Goal: Task Accomplishment & Management: Manage account settings

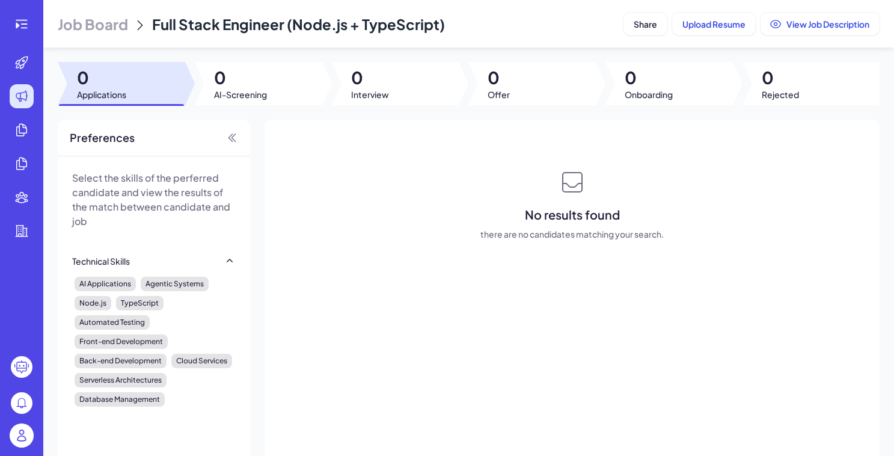
click at [123, 20] on span "Job Board" at bounding box center [93, 23] width 70 height 19
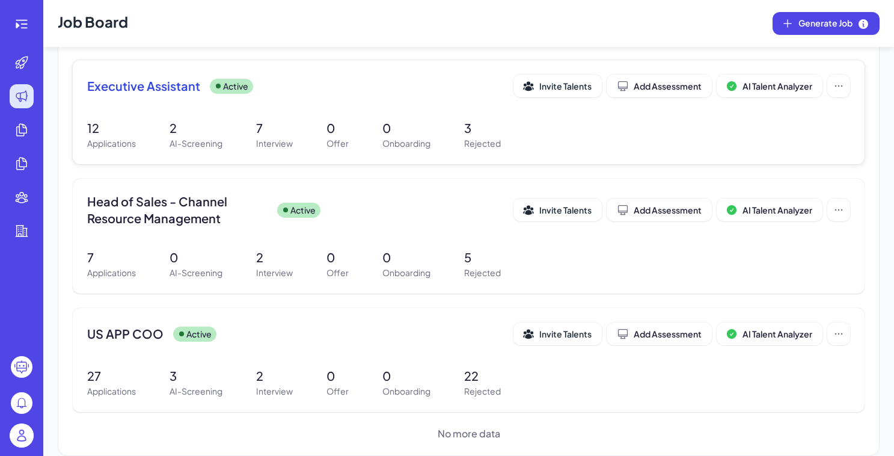
scroll to position [132, 0]
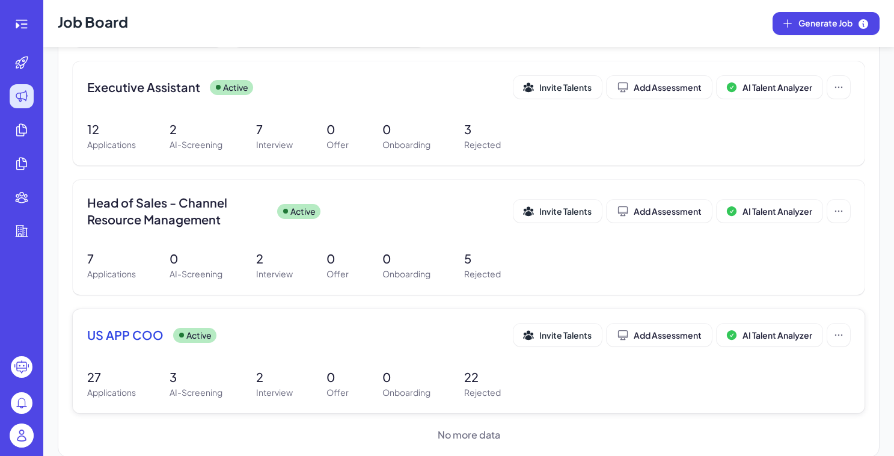
click at [197, 380] on p "3" at bounding box center [196, 377] width 53 height 18
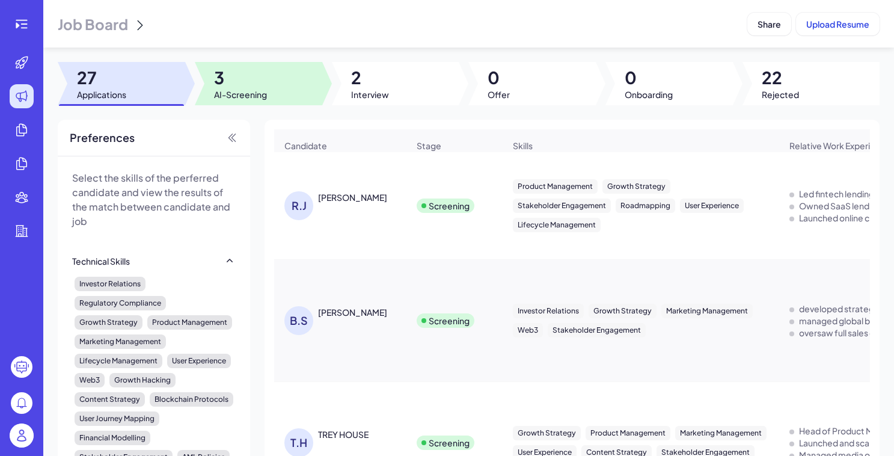
click at [256, 88] on span "3" at bounding box center [240, 78] width 53 height 22
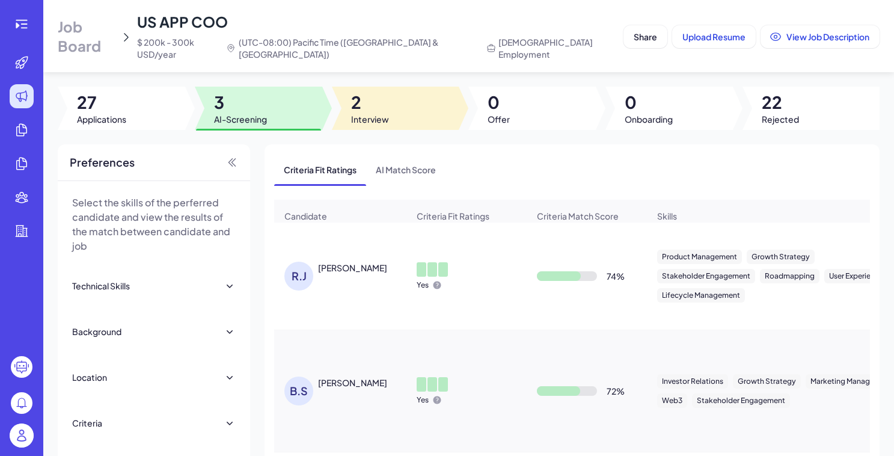
click at [355, 92] on span "2" at bounding box center [370, 102] width 38 height 22
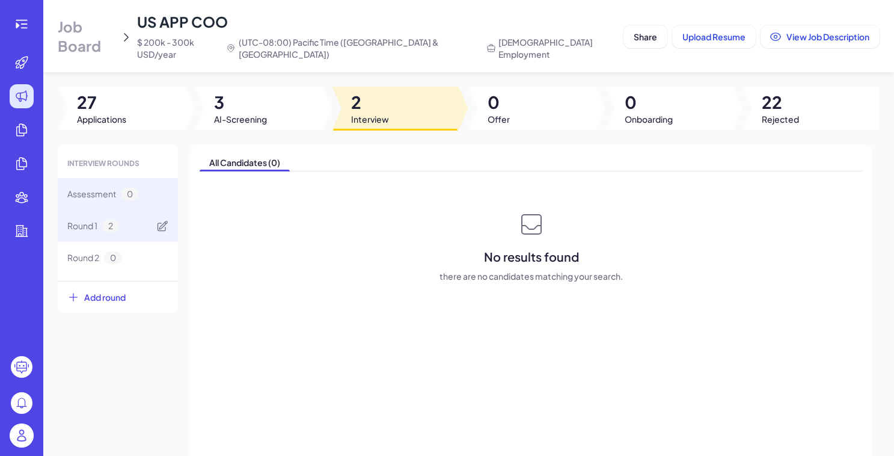
click at [111, 220] on span "2" at bounding box center [110, 226] width 17 height 13
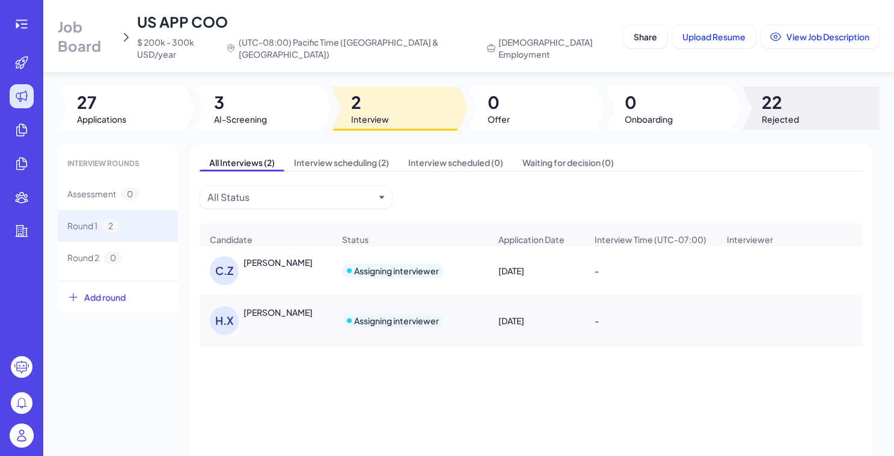
click at [802, 87] on div at bounding box center [811, 108] width 137 height 43
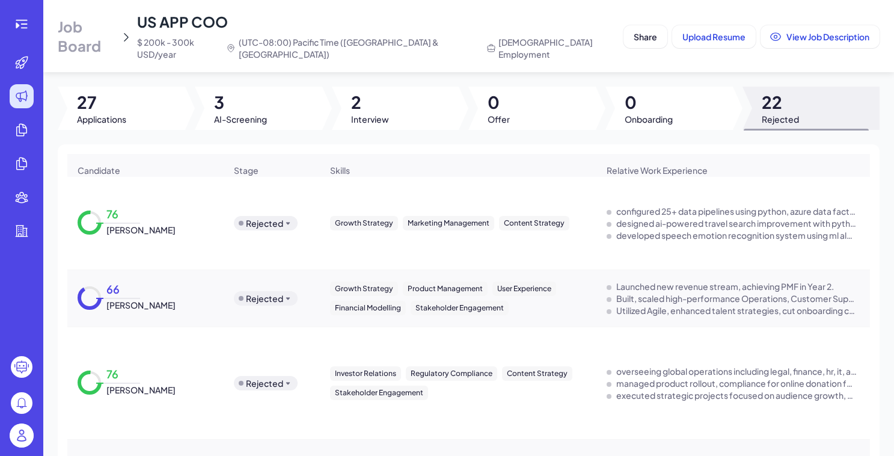
scroll to position [428, 0]
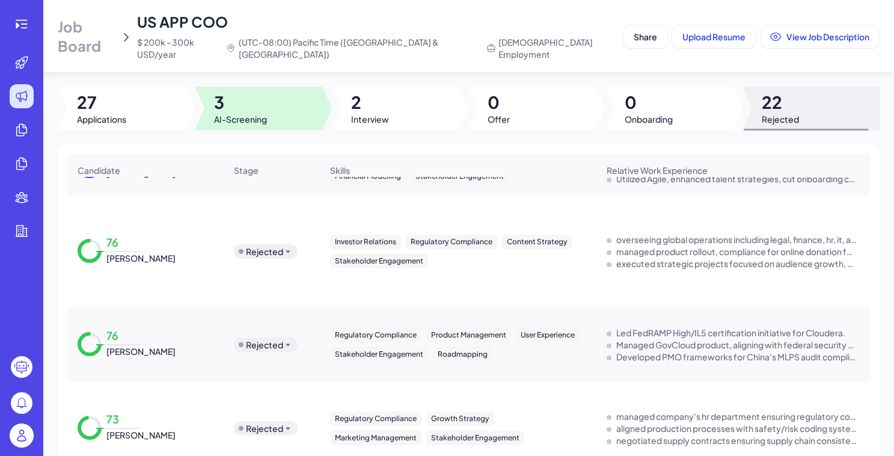
click at [272, 90] on div at bounding box center [259, 108] width 128 height 43
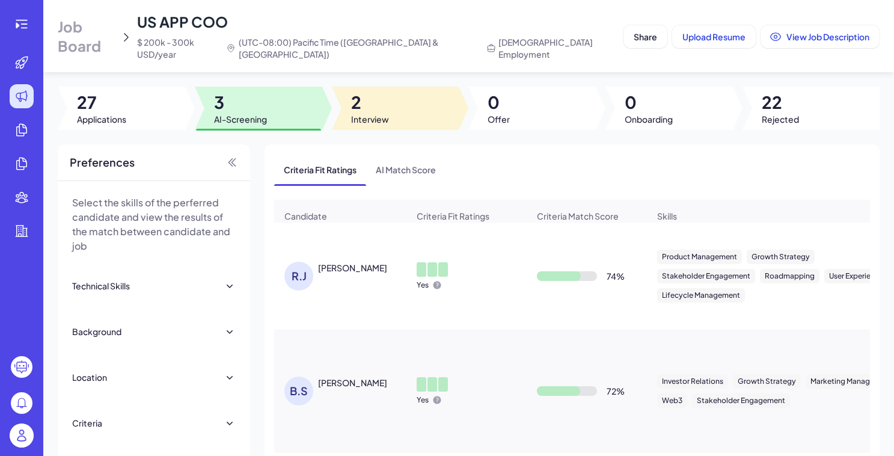
click at [346, 96] on div at bounding box center [396, 108] width 128 height 43
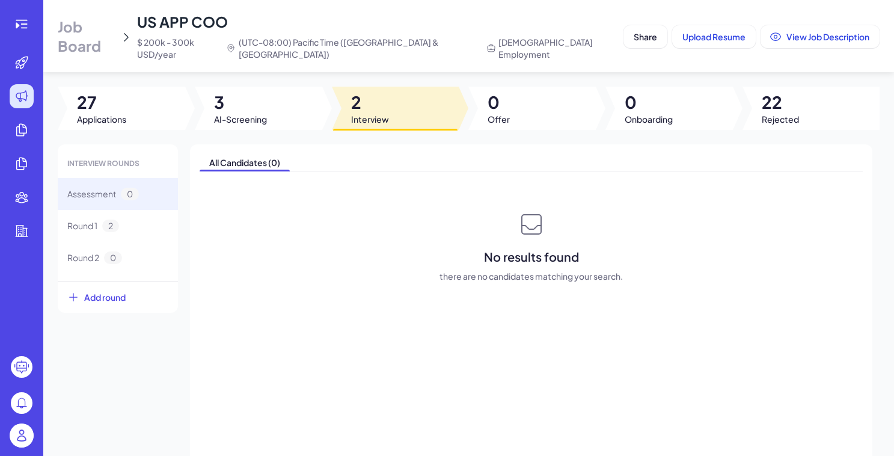
click at [102, 35] on span "Job Board" at bounding box center [87, 36] width 58 height 38
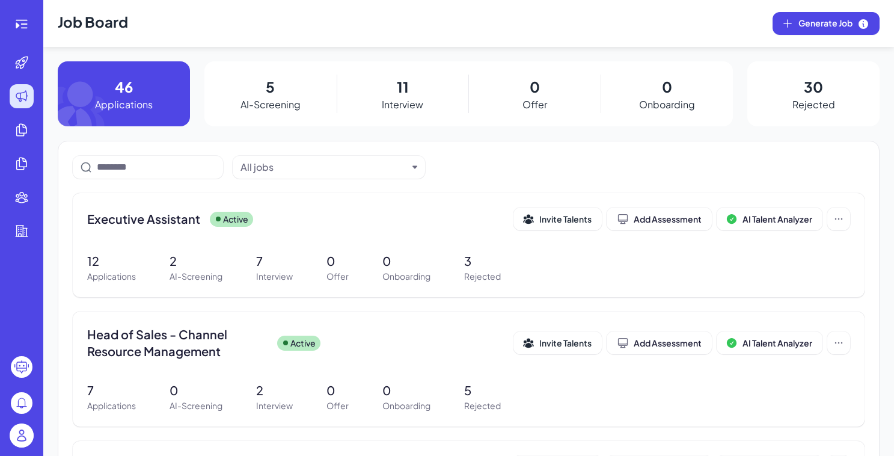
click at [27, 431] on img at bounding box center [22, 435] width 24 height 24
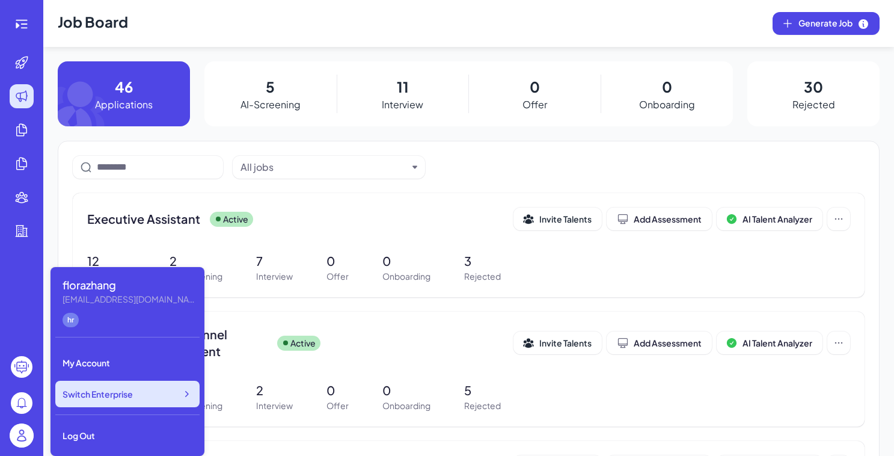
click at [132, 401] on div "Switch Enterprise" at bounding box center [127, 394] width 144 height 26
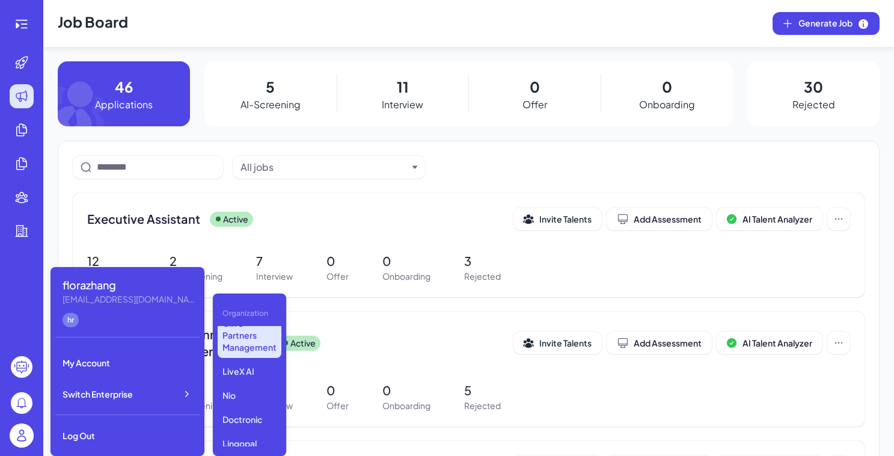
scroll to position [298, 0]
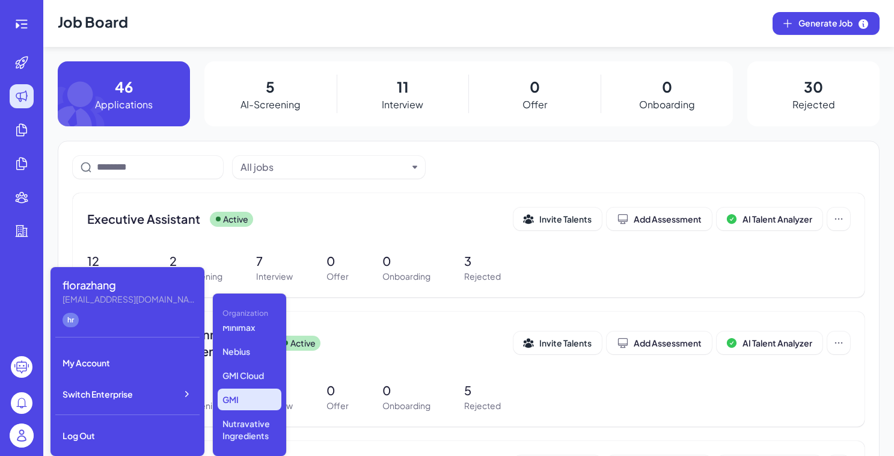
click at [235, 396] on p "GMI" at bounding box center [250, 400] width 64 height 22
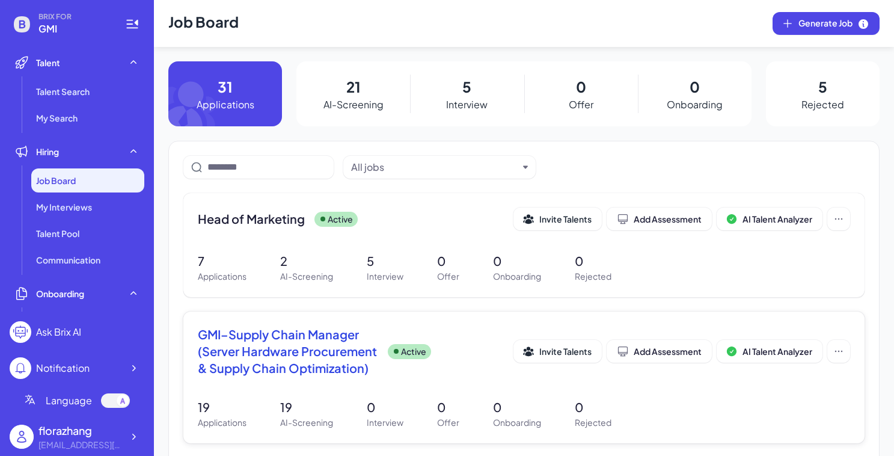
click at [291, 330] on span "GMI–Supply Chain Manager (Server Hardware Procurement & Supply Chain Optimizati…" at bounding box center [288, 351] width 180 height 51
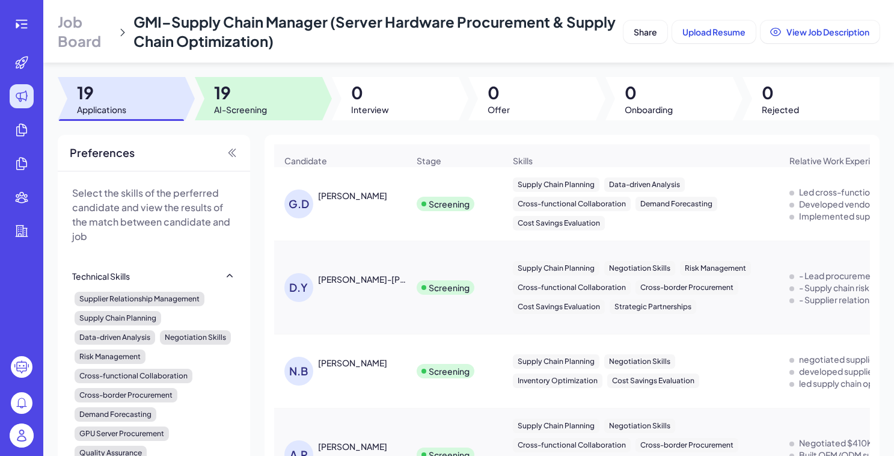
click at [253, 106] on span "AI-Screening" at bounding box center [240, 109] width 53 height 12
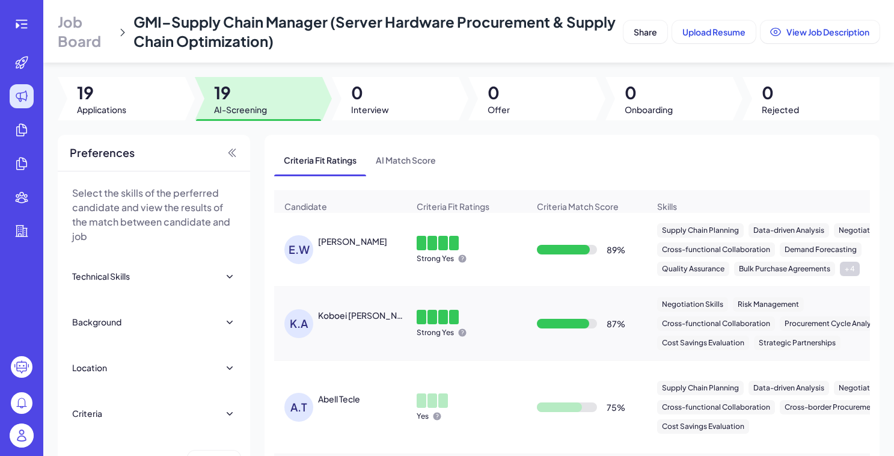
click at [93, 38] on span "Job Board" at bounding box center [85, 31] width 55 height 38
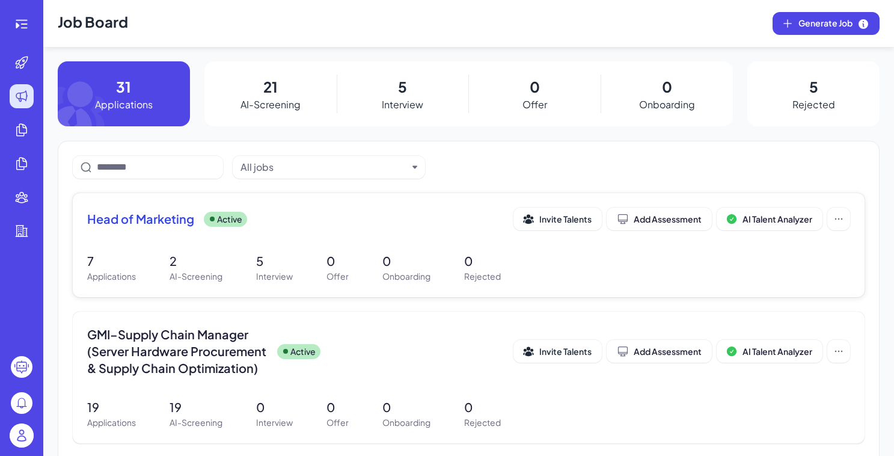
click at [281, 275] on p "Interview" at bounding box center [274, 276] width 37 height 13
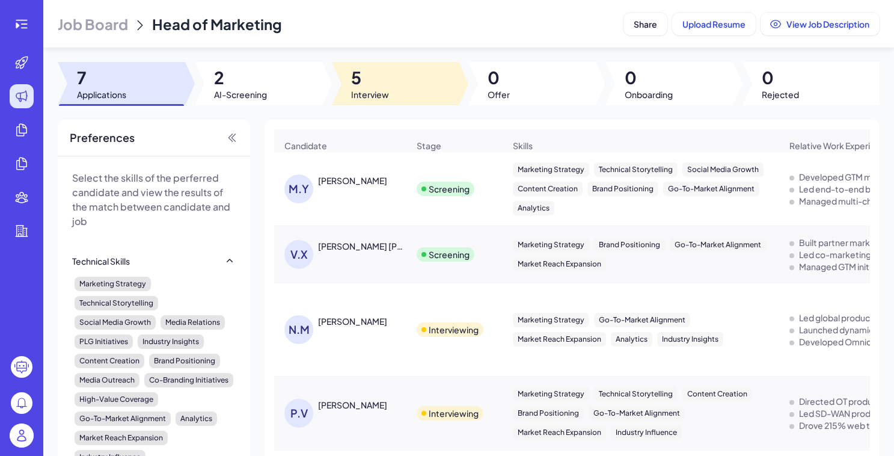
click at [398, 88] on div at bounding box center [396, 83] width 128 height 43
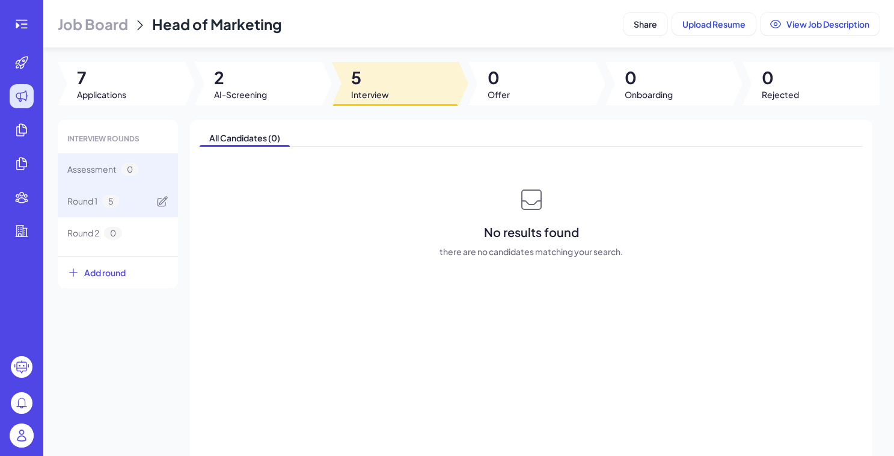
click at [128, 208] on div "Round 1 5" at bounding box center [118, 201] width 120 height 32
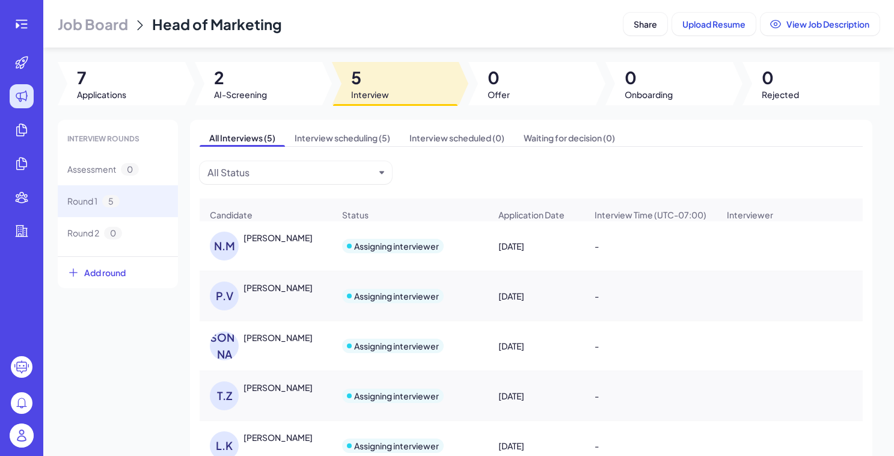
click at [107, 28] on span "Job Board" at bounding box center [93, 23] width 70 height 19
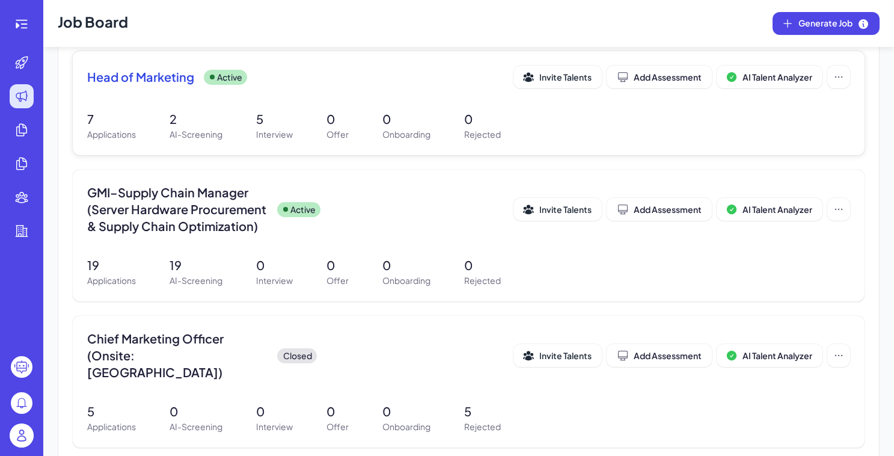
scroll to position [144, 0]
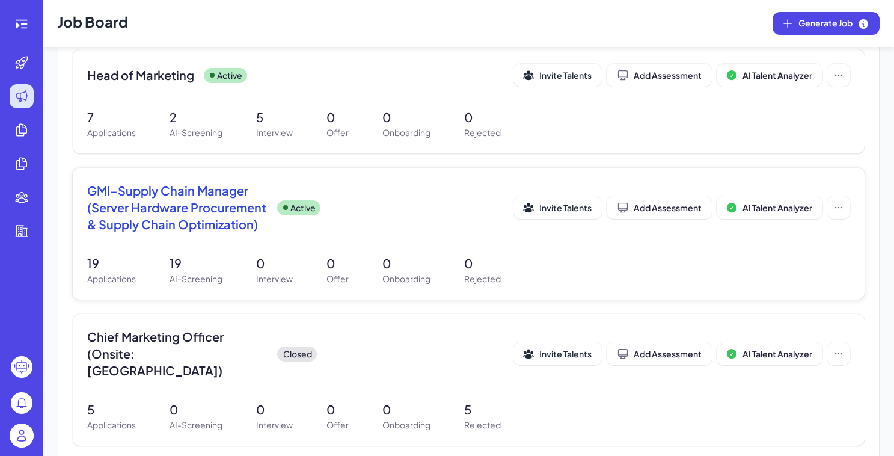
click at [165, 203] on span "GMI–Supply Chain Manager (Server Hardware Procurement & Supply Chain Optimizati…" at bounding box center [177, 207] width 180 height 51
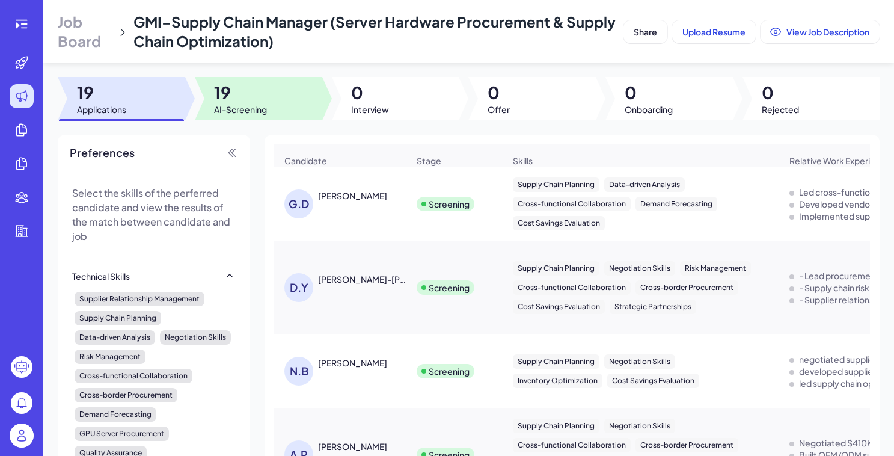
click at [286, 118] on div at bounding box center [259, 98] width 128 height 43
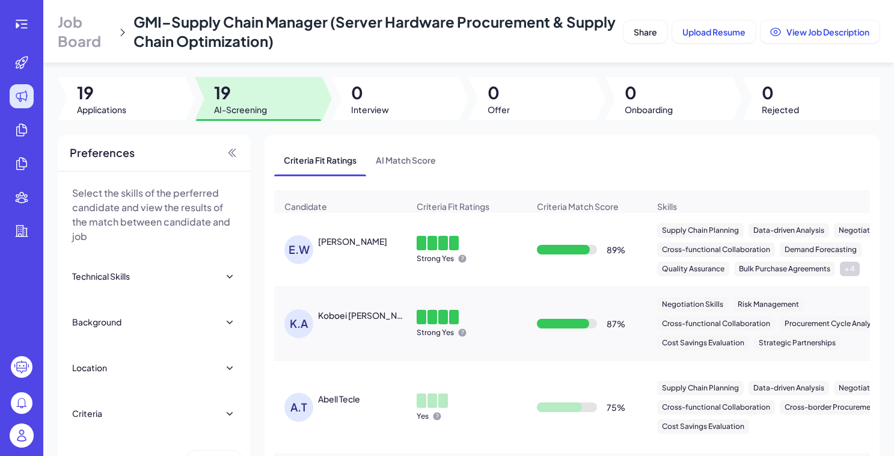
click at [343, 246] on div "[PERSON_NAME]" at bounding box center [352, 241] width 69 height 12
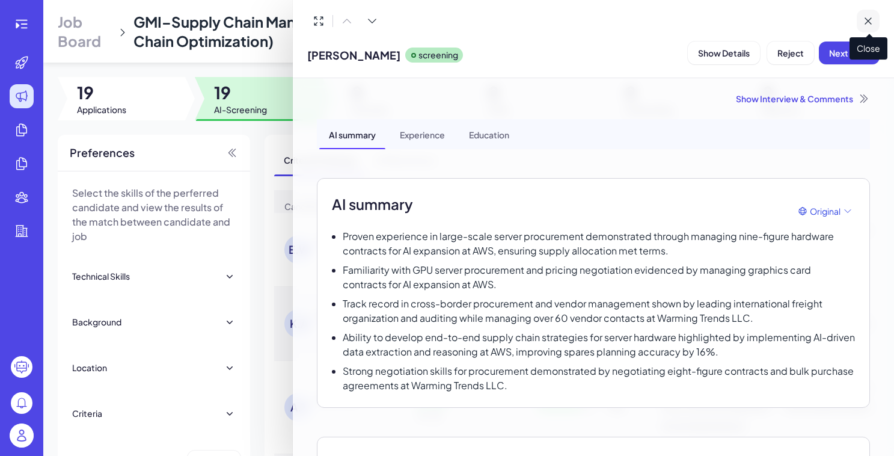
click at [871, 27] on button at bounding box center [868, 21] width 23 height 23
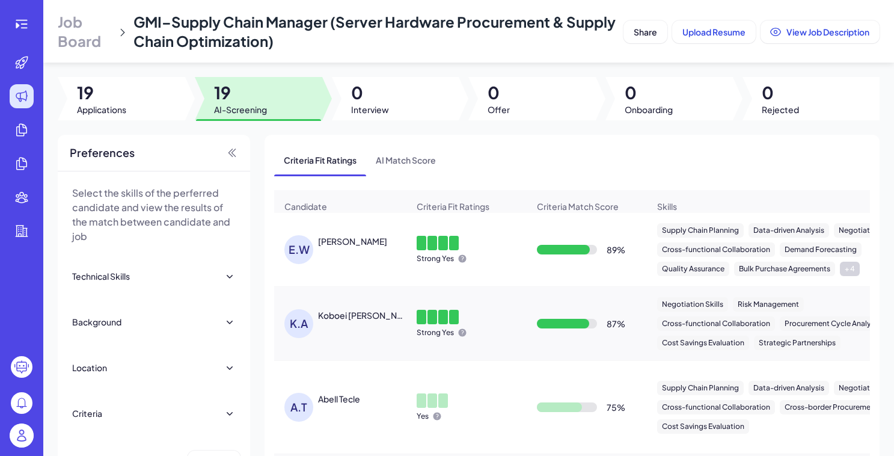
click at [362, 247] on div "[PERSON_NAME]" at bounding box center [352, 241] width 69 height 12
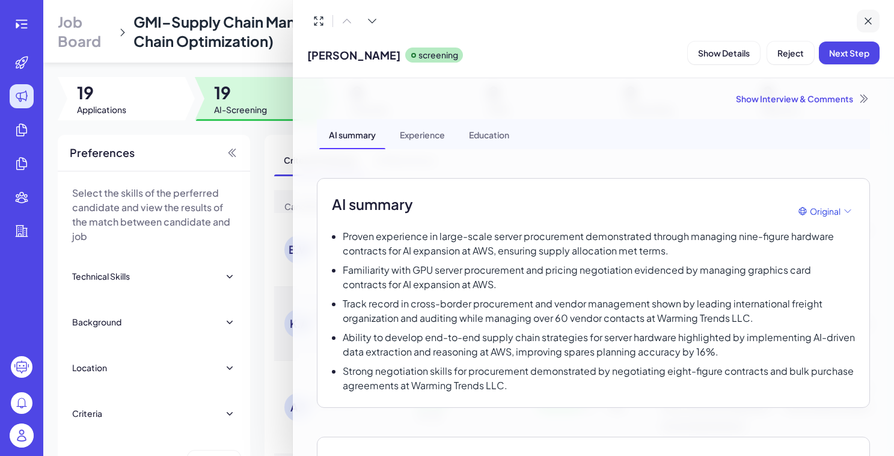
click at [867, 27] on button at bounding box center [868, 21] width 23 height 23
click at [867, 27] on button "View Job Description" at bounding box center [820, 31] width 119 height 23
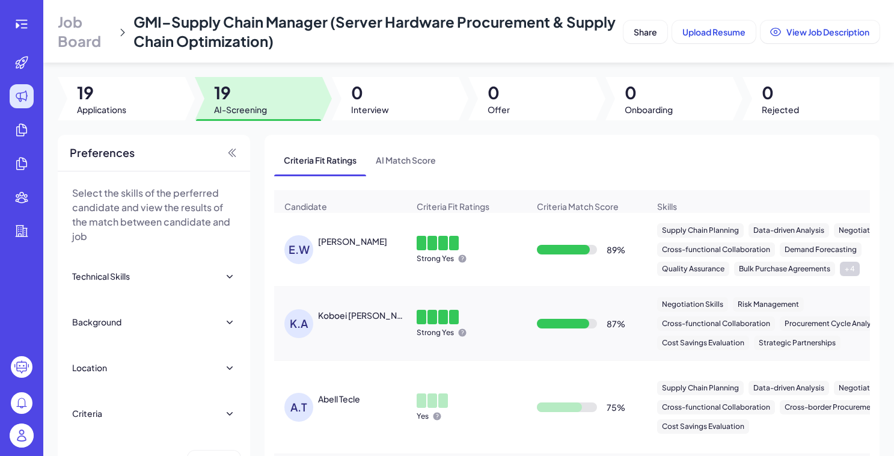
click at [355, 335] on div "[PERSON_NAME] [PERSON_NAME]" at bounding box center [347, 323] width 124 height 29
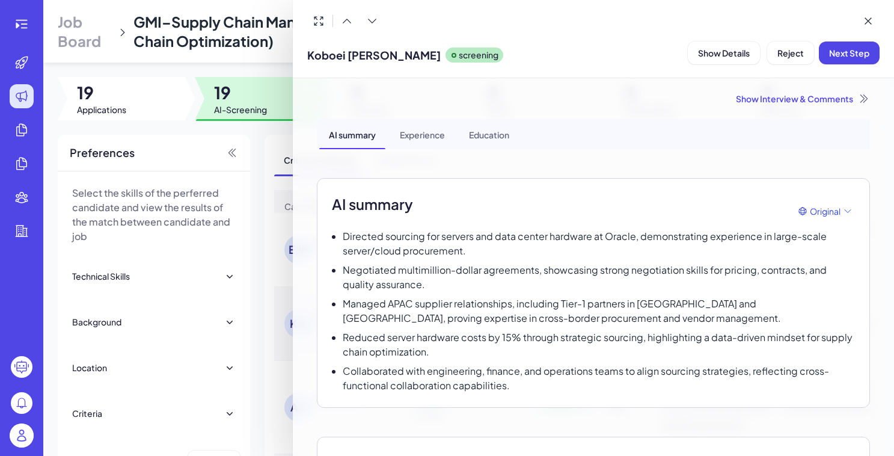
click at [274, 134] on div at bounding box center [447, 228] width 894 height 456
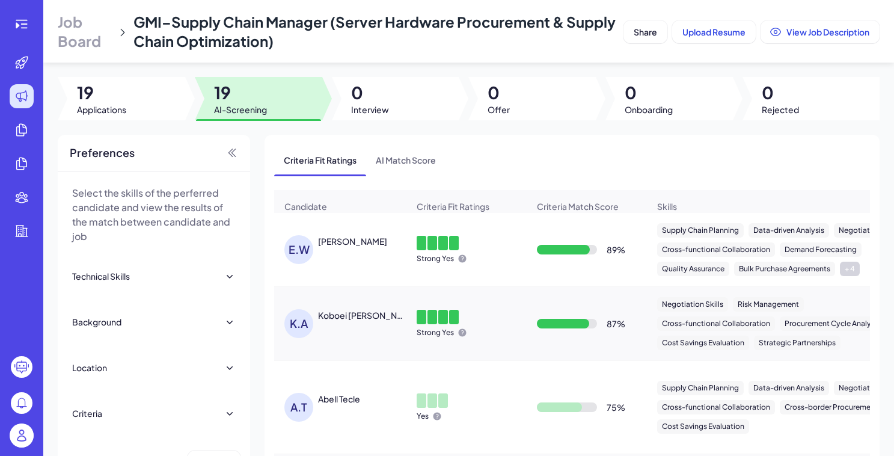
click at [338, 405] on div "Abell Tecle" at bounding box center [339, 399] width 42 height 12
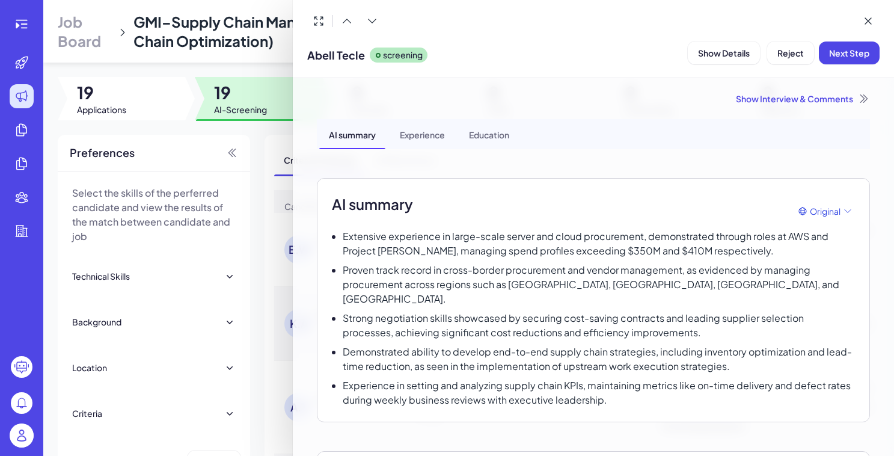
click at [266, 60] on div at bounding box center [447, 228] width 894 height 456
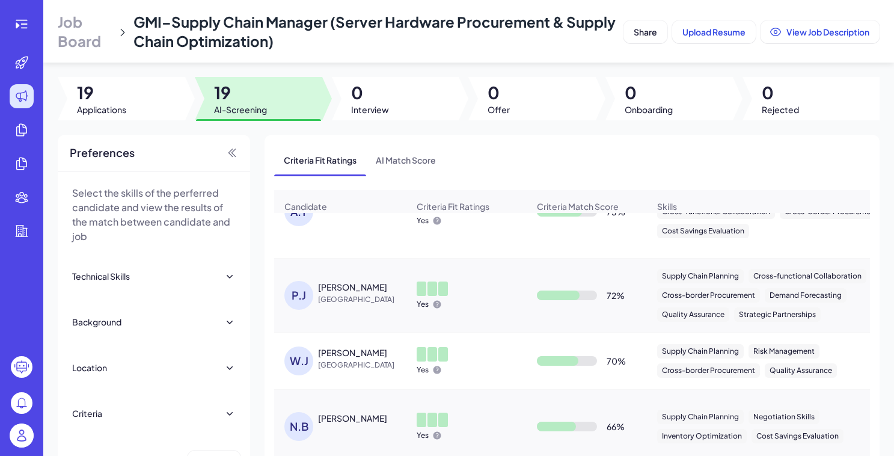
scroll to position [205, 0]
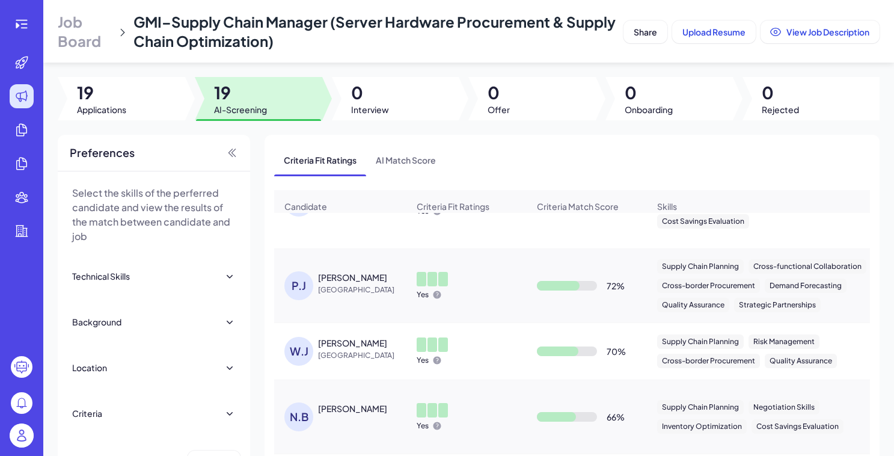
click at [324, 283] on div "[PERSON_NAME]" at bounding box center [352, 277] width 69 height 12
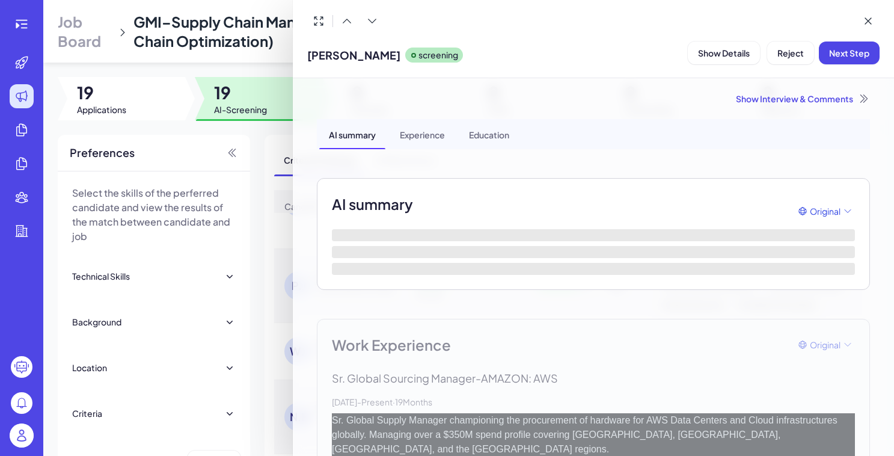
click at [265, 135] on div at bounding box center [447, 228] width 894 height 456
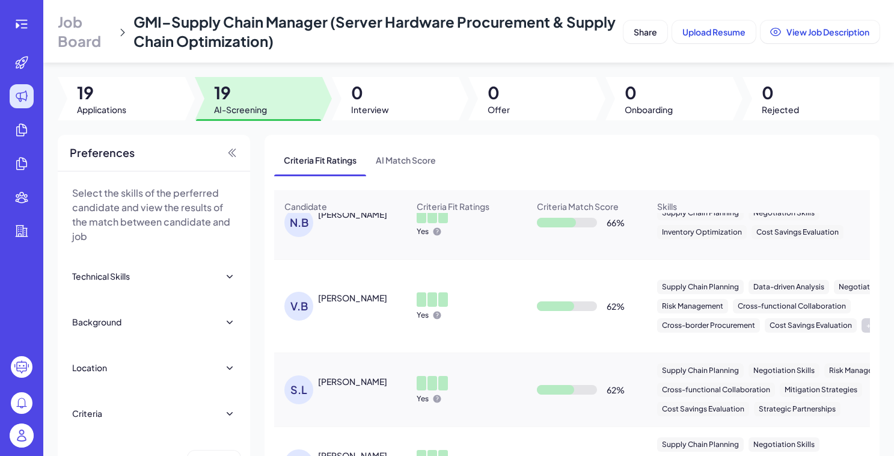
scroll to position [408, 0]
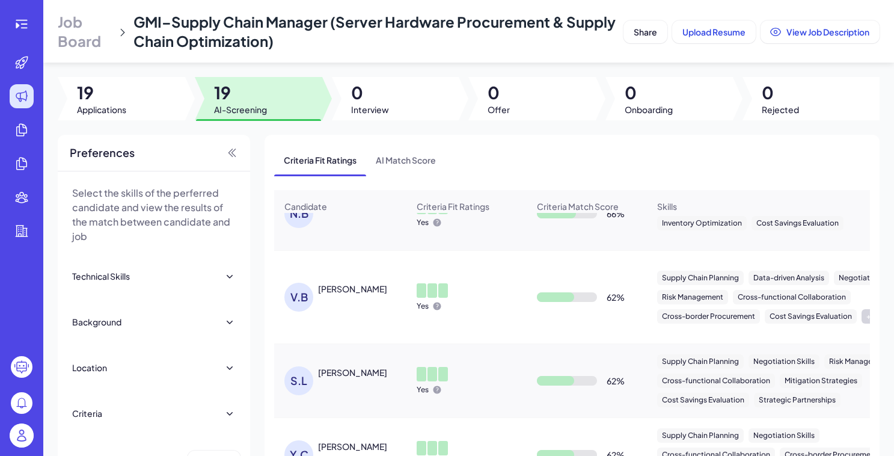
click at [348, 307] on div "[PERSON_NAME]" at bounding box center [347, 297] width 124 height 29
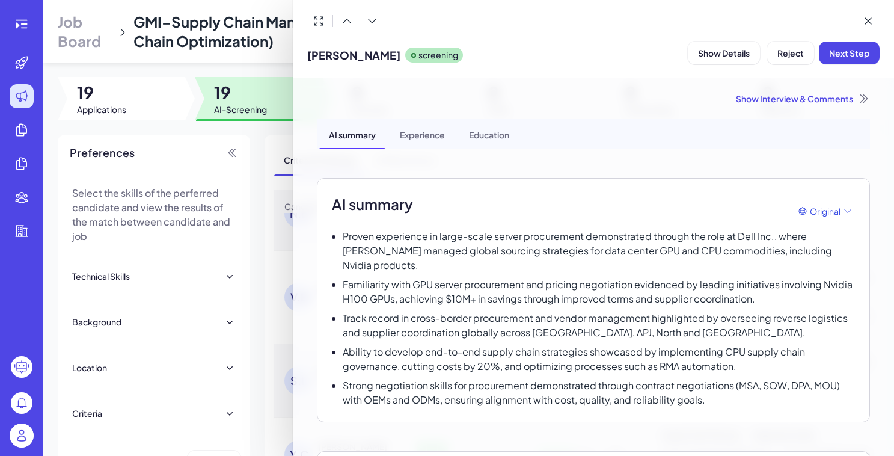
click at [259, 138] on div at bounding box center [447, 228] width 894 height 456
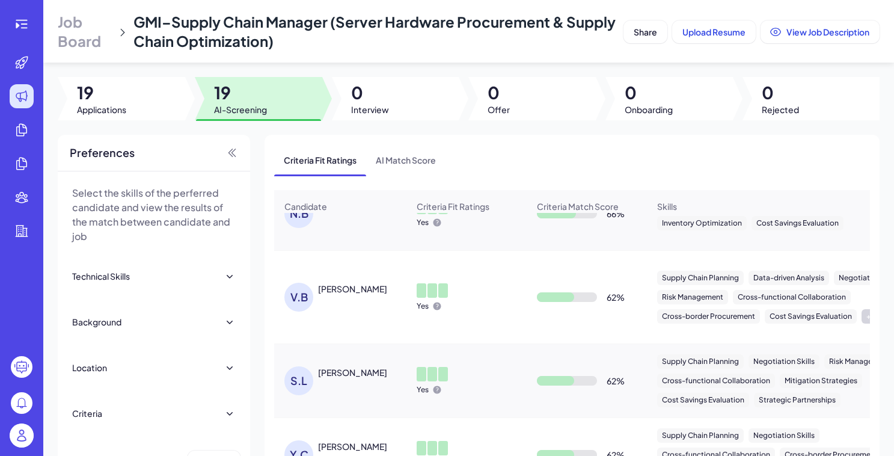
click at [26, 440] on img at bounding box center [22, 435] width 24 height 24
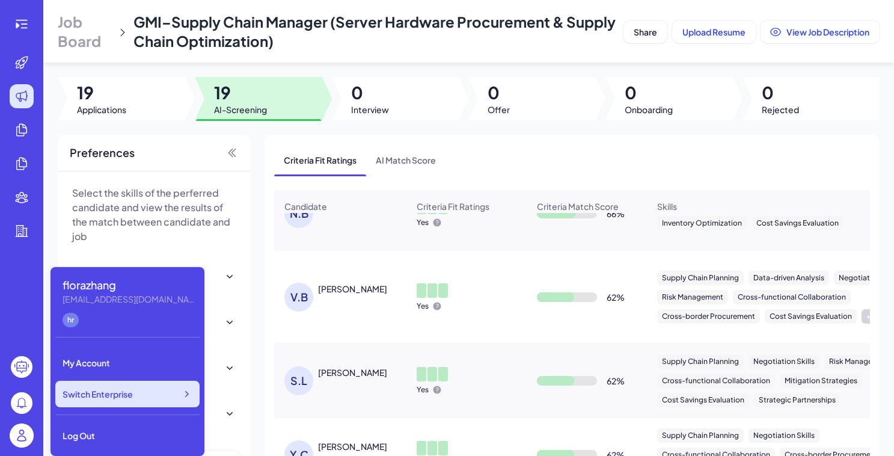
click at [153, 401] on div "Switch Enterprise" at bounding box center [127, 394] width 144 height 26
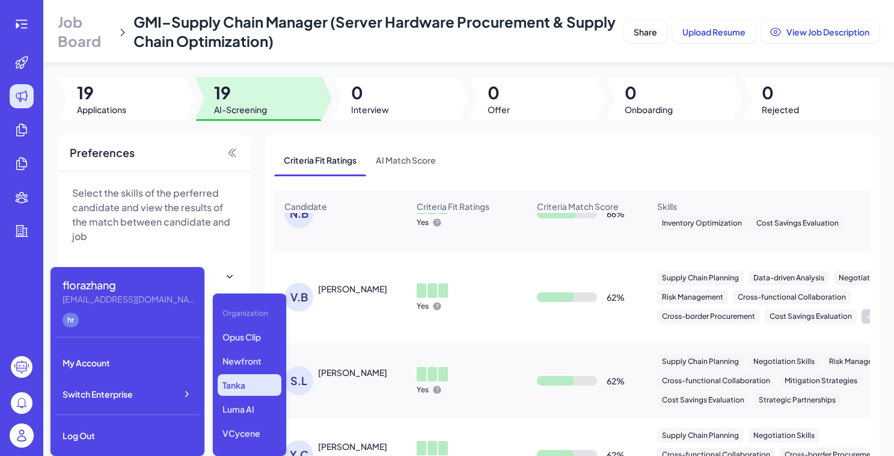
scroll to position [298, 0]
click at [241, 398] on p "GMI" at bounding box center [250, 400] width 64 height 22
click at [241, 109] on span "AI-Screening" at bounding box center [240, 109] width 53 height 12
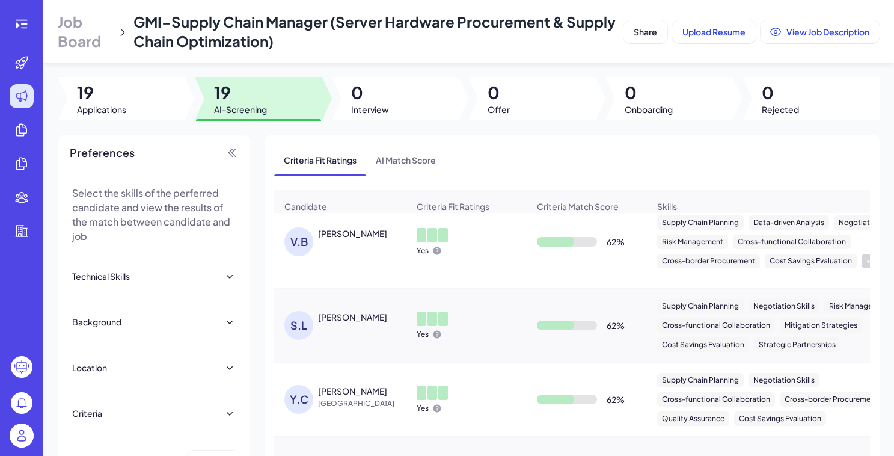
scroll to position [0, 0]
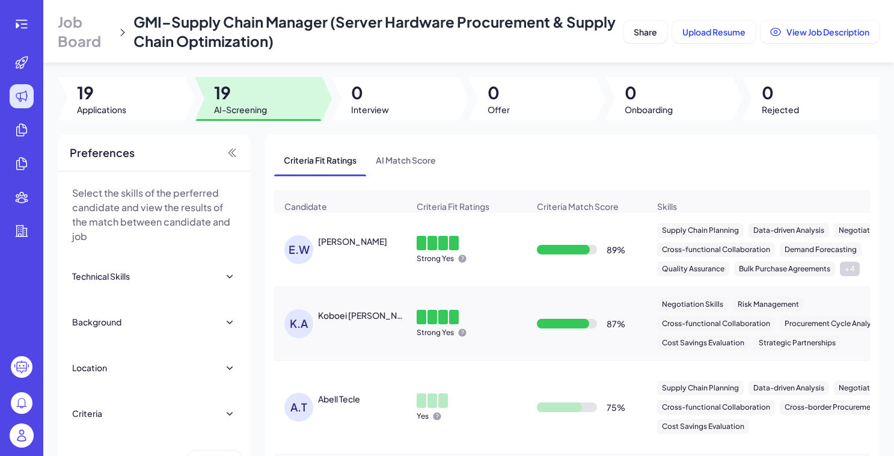
click at [371, 274] on div "E.W [PERSON_NAME]" at bounding box center [340, 250] width 131 height 48
click at [368, 260] on div "E.W [PERSON_NAME]" at bounding box center [347, 249] width 124 height 29
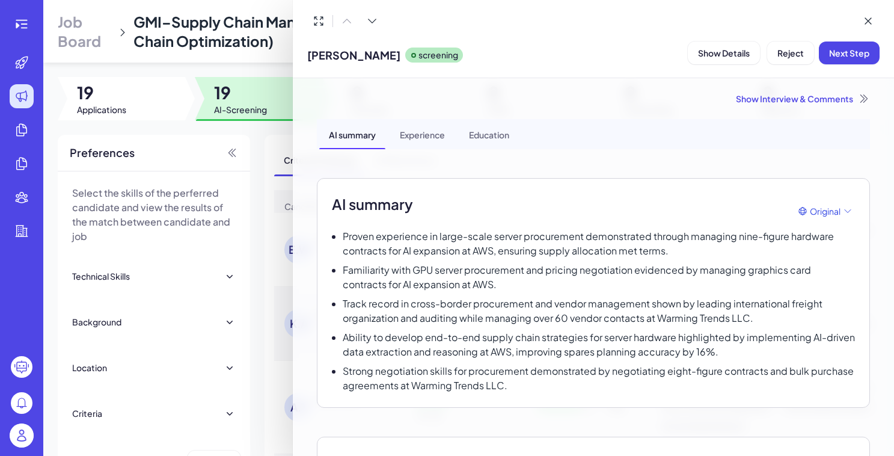
click at [241, 75] on div at bounding box center [447, 228] width 894 height 456
